Goal: Information Seeking & Learning: Learn about a topic

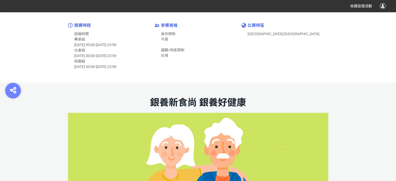
scroll to position [312, 0]
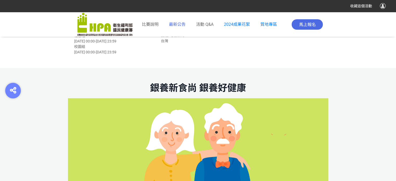
click at [182, 24] on span "最新公告" at bounding box center [177, 24] width 17 height 5
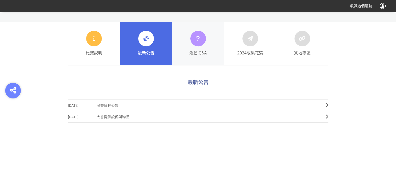
scroll to position [208, 0]
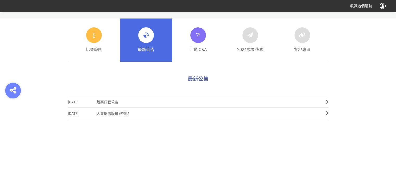
click at [153, 43] on div "最新公告" at bounding box center [146, 40] width 17 height 26
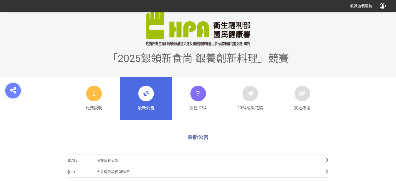
scroll to position [156, 0]
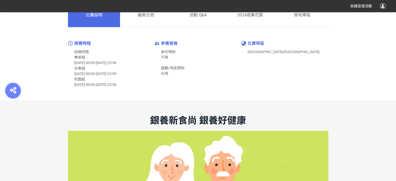
scroll to position [286, 0]
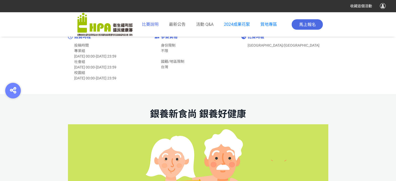
click at [156, 25] on span "比賽說明" at bounding box center [150, 24] width 17 height 5
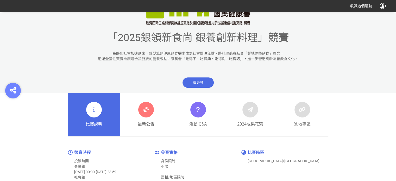
scroll to position [208, 0]
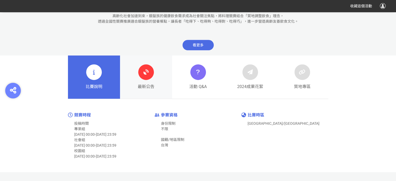
click at [149, 78] on div at bounding box center [146, 72] width 16 height 16
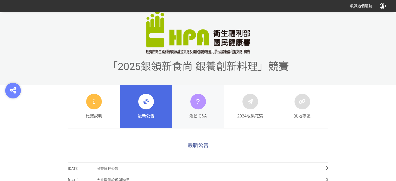
scroll to position [208, 0]
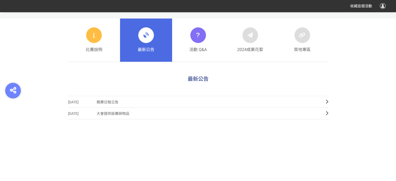
click at [326, 100] on icon at bounding box center [327, 101] width 3 height 5
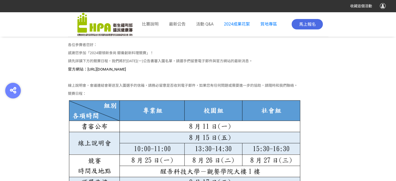
scroll to position [260, 0]
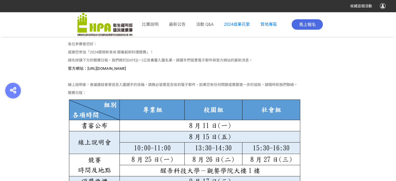
drag, startPoint x: 86, startPoint y: 68, endPoint x: 171, endPoint y: 71, distance: 84.4
click at [171, 71] on p "官方網站：https://contest.bhuntr.com/tw/GDHealthy/home/" at bounding box center [198, 69] width 260 height 6
copy span "https://contest.bhuntr.com/tw/GDHealthy/home/"
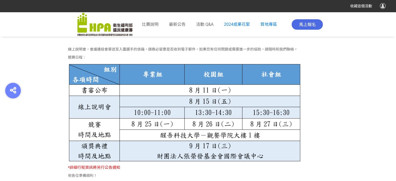
scroll to position [390, 0]
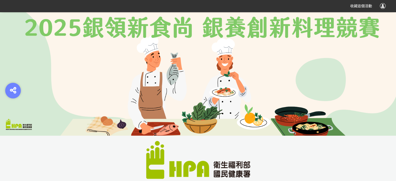
scroll to position [130, 0]
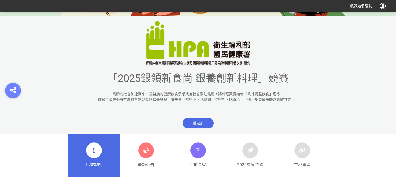
click at [198, 123] on span "看更多" at bounding box center [197, 123] width 31 height 10
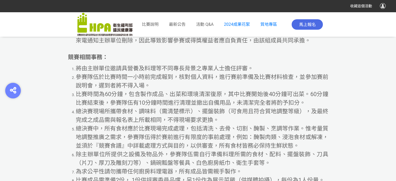
scroll to position [2557, 0]
